Goal: Task Accomplishment & Management: Manage account settings

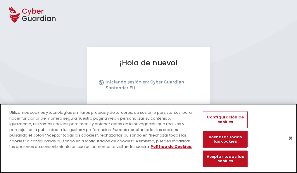
scroll to position [72, 0]
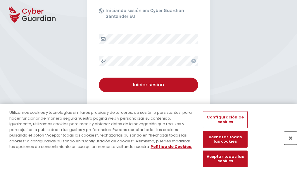
click at [288, 144] on button "Cerrar" at bounding box center [290, 138] width 13 height 13
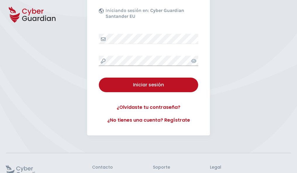
scroll to position [114, 0]
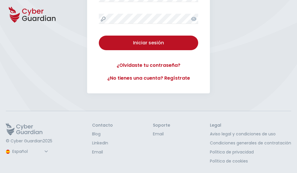
click at [99, 36] on button "Iniciar sesión" at bounding box center [148, 43] width 99 height 15
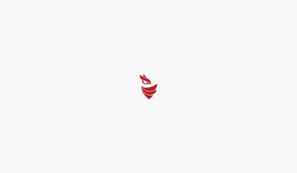
scroll to position [0, 0]
select select "Português (BR)"
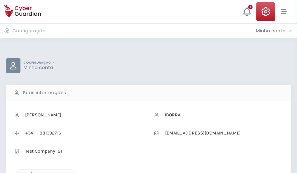
click at [30, 173] on icon "button" at bounding box center [30, 174] width 5 height 5
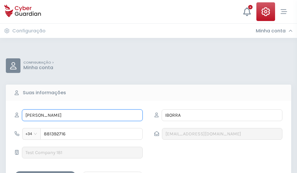
click at [82, 115] on input "[PERSON_NAME]" at bounding box center [82, 116] width 121 height 12
type input "C"
type input "[PERSON_NAME]"
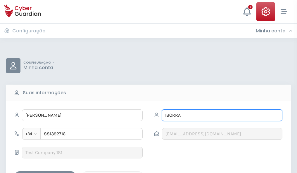
click at [222, 115] on input "IBORRA" at bounding box center [222, 116] width 121 height 12
type input "I"
type input "Almansa"
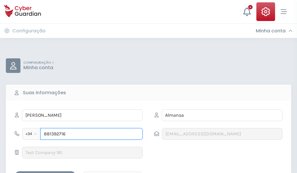
click at [91, 134] on input "881392716" at bounding box center [91, 134] width 102 height 12
type input "8"
type input "901810205"
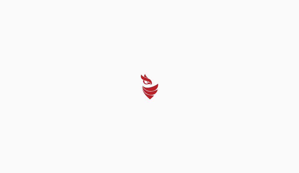
select select "Português (BR)"
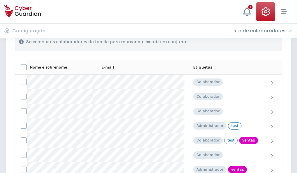
scroll to position [265, 0]
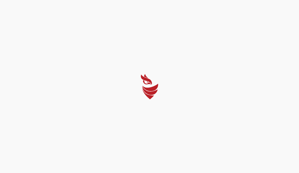
select select "Português (BR)"
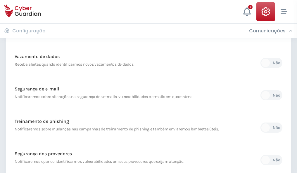
scroll to position [308, 0]
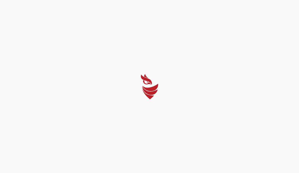
select select "Português (BR)"
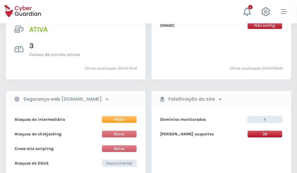
scroll to position [594, 0]
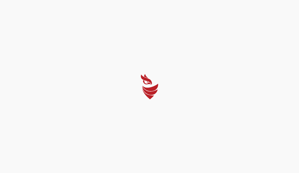
select select "Português (BR)"
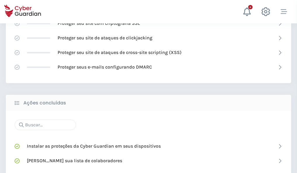
scroll to position [389, 0]
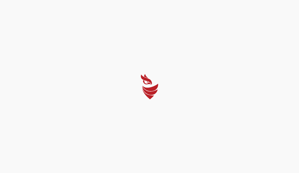
select select "Português (BR)"
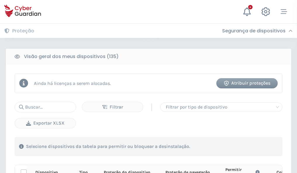
scroll to position [516, 0]
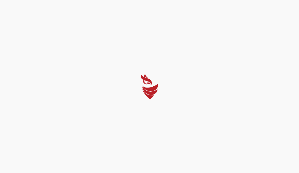
select select "Português (BR)"
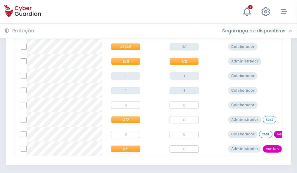
scroll to position [271, 0]
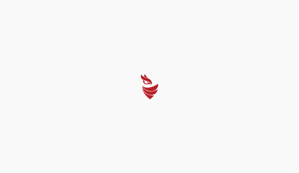
select select "Português (BR)"
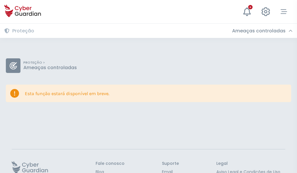
scroll to position [38, 0]
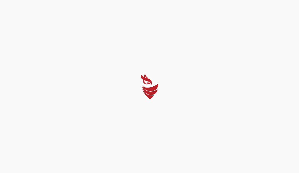
select select "Português (BR)"
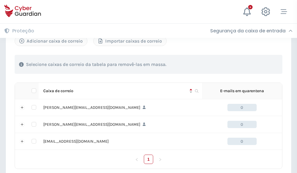
scroll to position [271, 0]
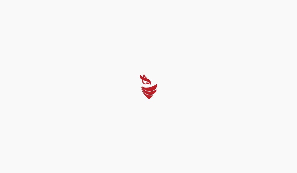
select select "Português (BR)"
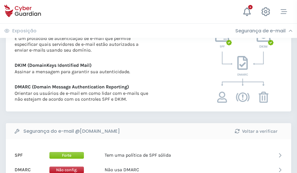
scroll to position [315, 0]
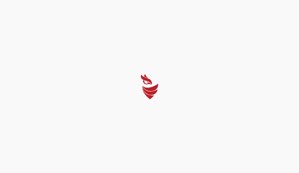
select select "Português (BR)"
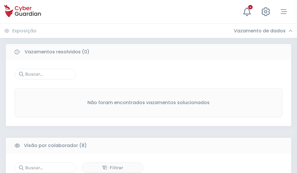
scroll to position [498, 0]
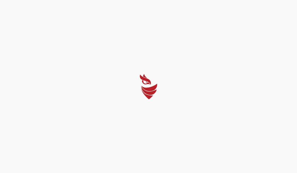
select select "Português (BR)"
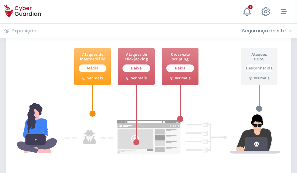
scroll to position [318, 0]
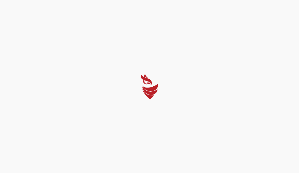
select select "Português (BR)"
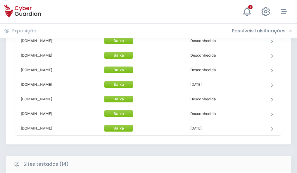
scroll to position [570, 0]
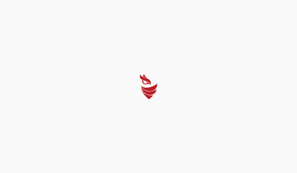
select select "Português (BR)"
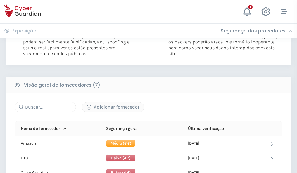
scroll to position [386, 0]
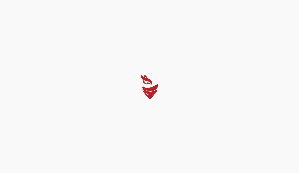
select select "Português (BR)"
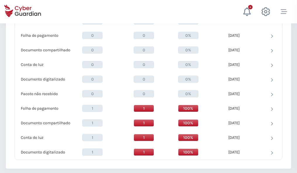
scroll to position [606, 0]
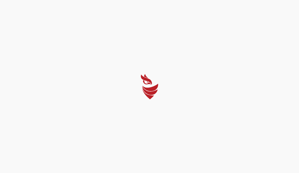
select select "Português (BR)"
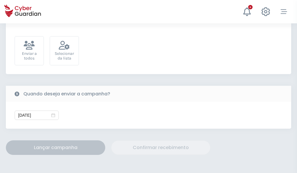
scroll to position [214, 0]
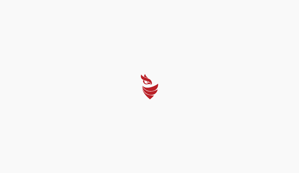
select select "Português (BR)"
